Goal: Task Accomplishment & Management: Manage account settings

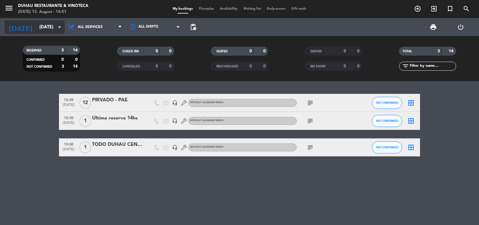
click at [48, 33] on div "[DATE] [DATE] arrow_drop_down" at bounding box center [35, 26] width 60 height 13
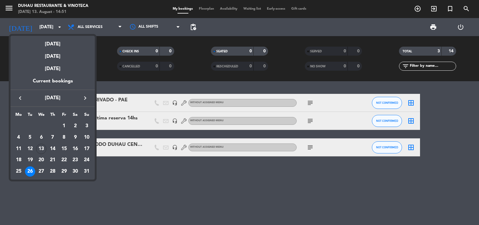
click at [90, 95] on button "keyboard_arrow_right" at bounding box center [85, 98] width 11 height 8
click at [28, 151] on div "9" at bounding box center [30, 149] width 10 height 10
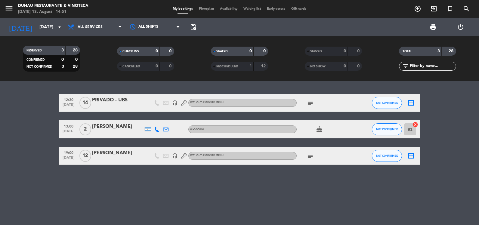
drag, startPoint x: 317, startPoint y: 104, endPoint x: 314, endPoint y: 104, distance: 3.3
click at [315, 104] on div "subject" at bounding box center [324, 103] width 54 height 18
click at [313, 103] on icon "subject" at bounding box center [310, 102] width 7 height 7
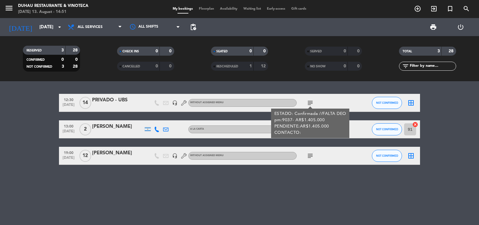
click at [175, 104] on icon "headset_mic" at bounding box center [174, 102] width 5 height 5
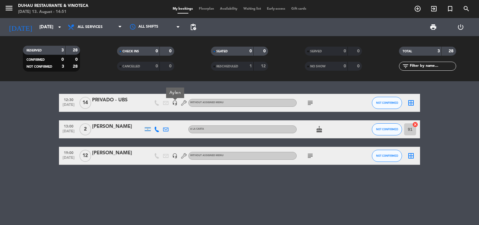
click at [310, 103] on icon "subject" at bounding box center [310, 102] width 7 height 7
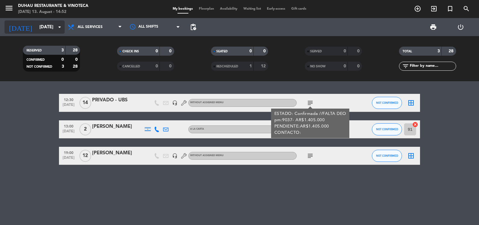
click at [40, 25] on input "[DATE]" at bounding box center [65, 27] width 58 height 11
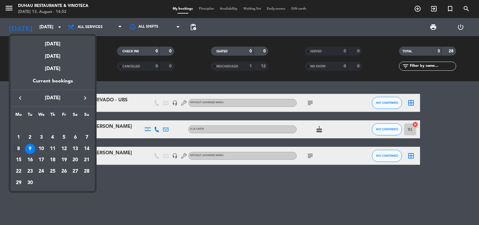
click at [19, 151] on div "8" at bounding box center [19, 149] width 10 height 10
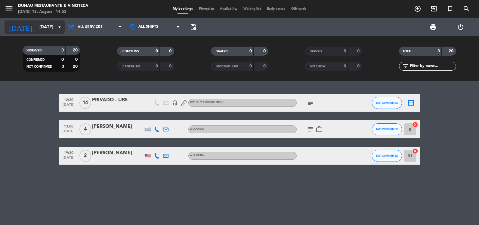
click at [42, 32] on input "[DATE]" at bounding box center [65, 27] width 58 height 11
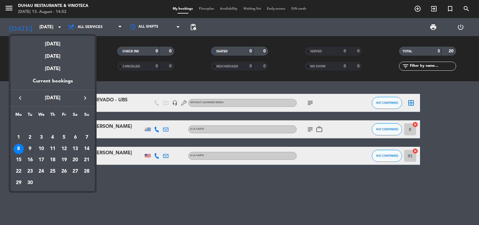
click at [33, 151] on div "9" at bounding box center [30, 149] width 10 height 10
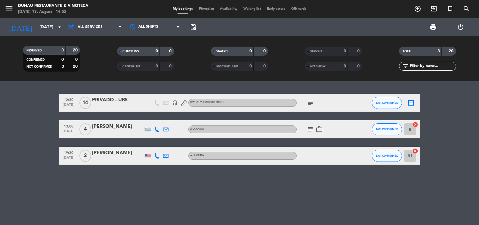
type input "[DATE]"
click at [118, 155] on div "[PERSON_NAME]" at bounding box center [117, 153] width 51 height 8
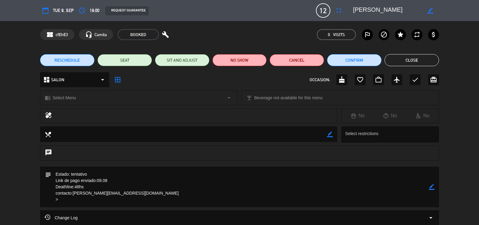
click at [433, 188] on icon "border_color" at bounding box center [432, 187] width 6 height 6
drag, startPoint x: 90, startPoint y: 187, endPoint x: 69, endPoint y: 173, distance: 24.4
click at [69, 173] on textarea at bounding box center [240, 187] width 378 height 41
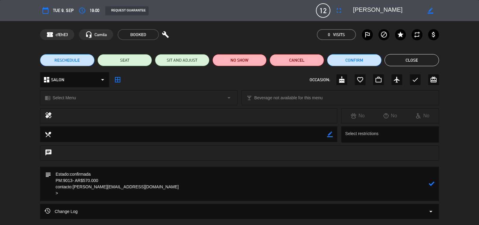
click at [277, 193] on textarea at bounding box center [240, 184] width 378 height 34
click at [119, 182] on textarea at bounding box center [240, 184] width 378 height 34
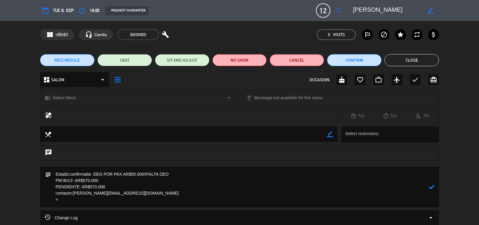
type textarea "Estado:confirmada- DEG POR PAX AR$95.000//FALTA DEO PM:9013- AR$570.000 PENDIEN…"
drag, startPoint x: 429, startPoint y: 184, endPoint x: 303, endPoint y: 156, distance: 129.8
click at [428, 184] on div "subject" at bounding box center [239, 187] width 399 height 41
click at [430, 185] on icon at bounding box center [432, 187] width 6 height 6
